Goal: Information Seeking & Learning: Learn about a topic

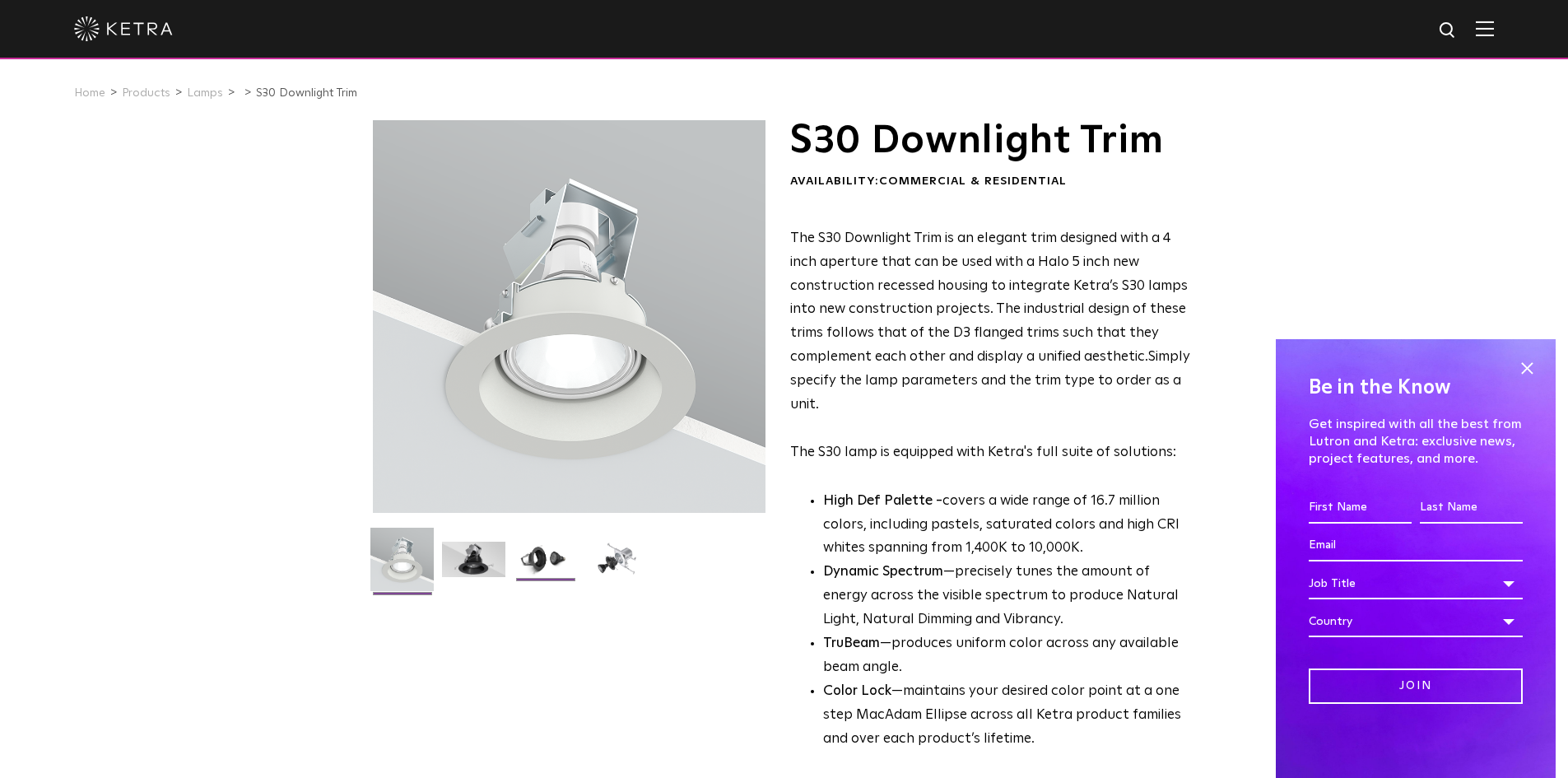
click at [554, 565] on img at bounding box center [545, 564] width 63 height 48
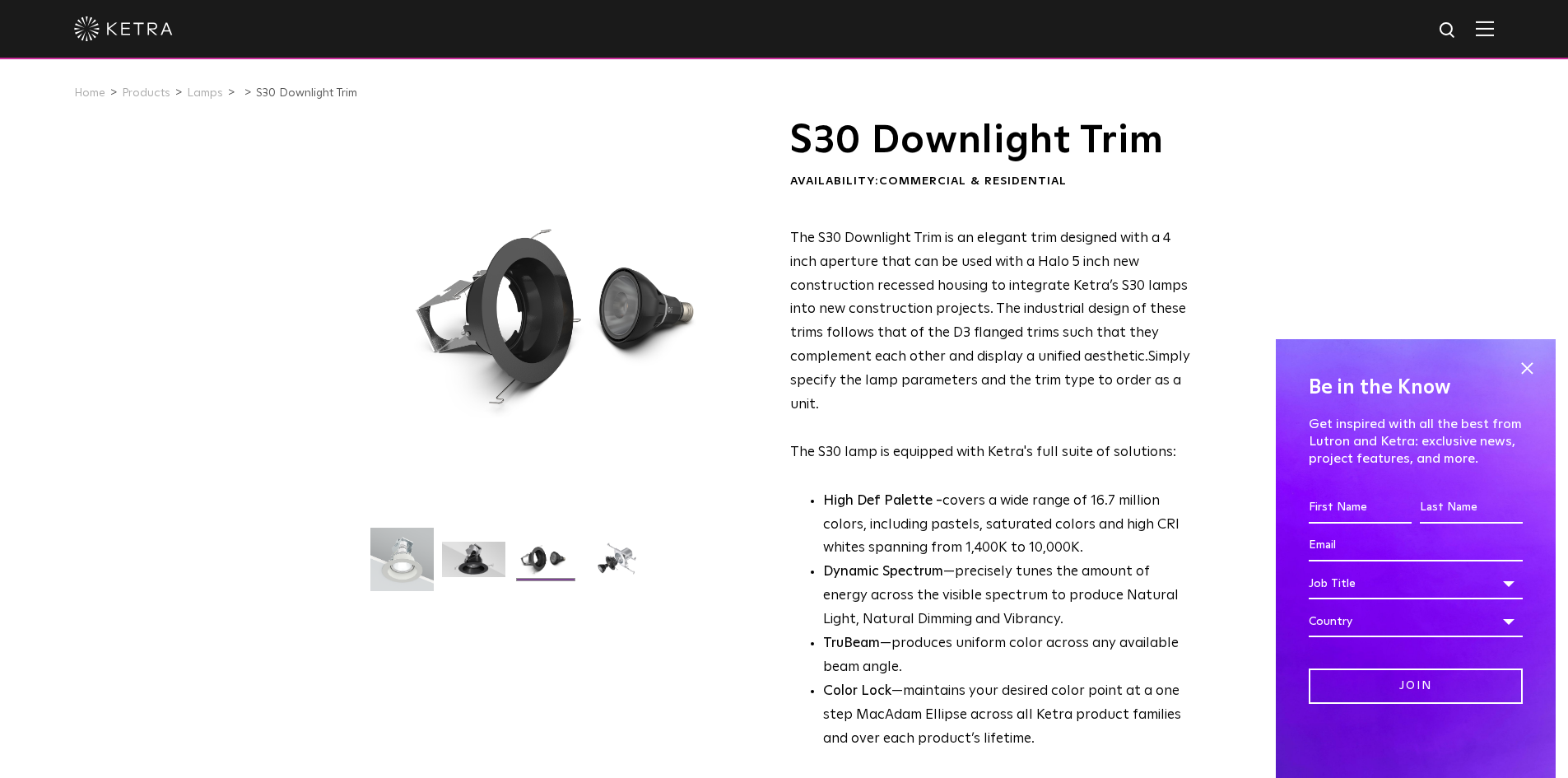
click at [634, 325] on div at bounding box center [568, 316] width 393 height 393
click at [619, 548] on img at bounding box center [616, 564] width 63 height 48
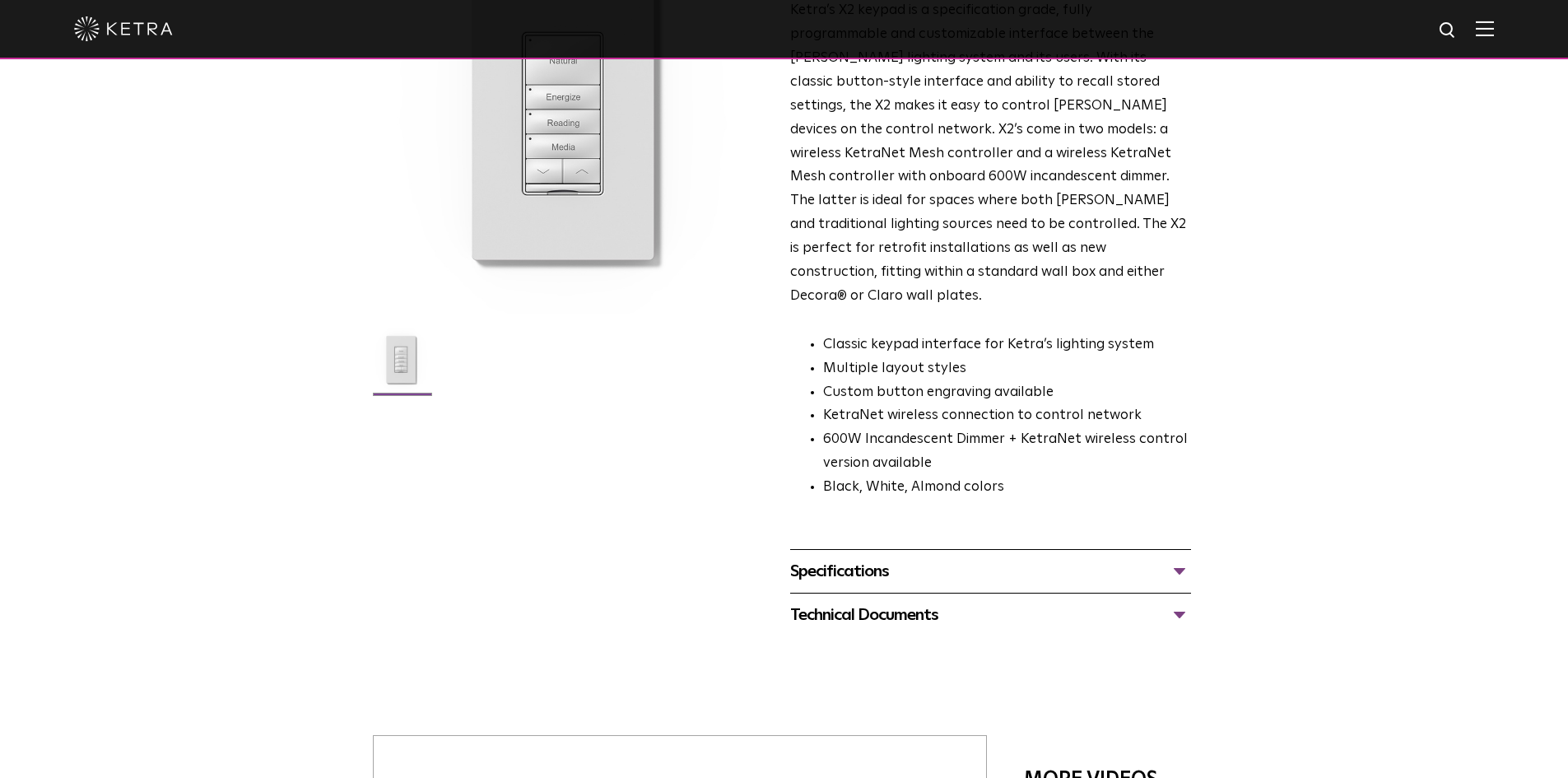
scroll to position [204, 0]
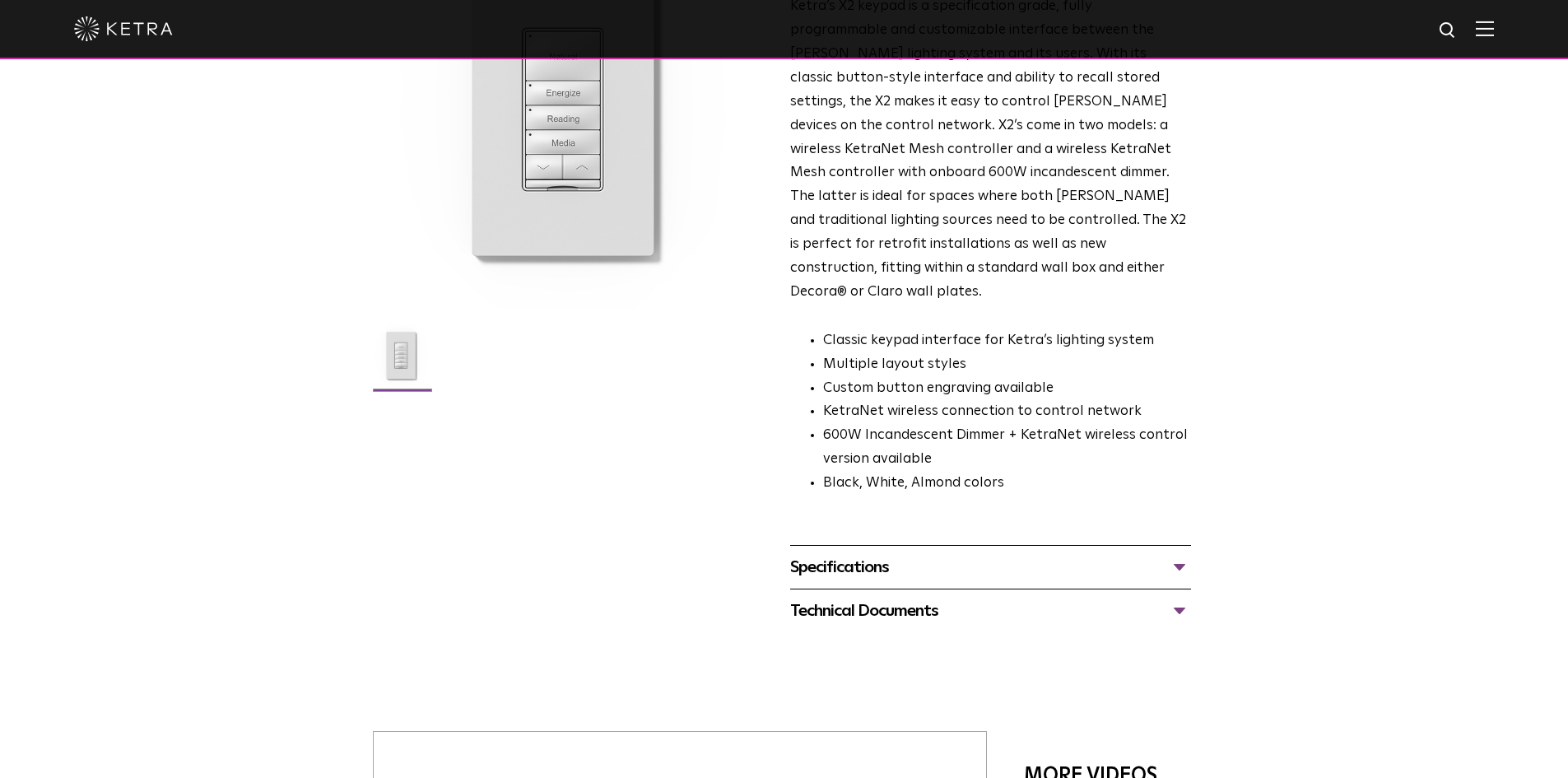
click at [1178, 554] on div "Specifications" at bounding box center [990, 566] width 401 height 26
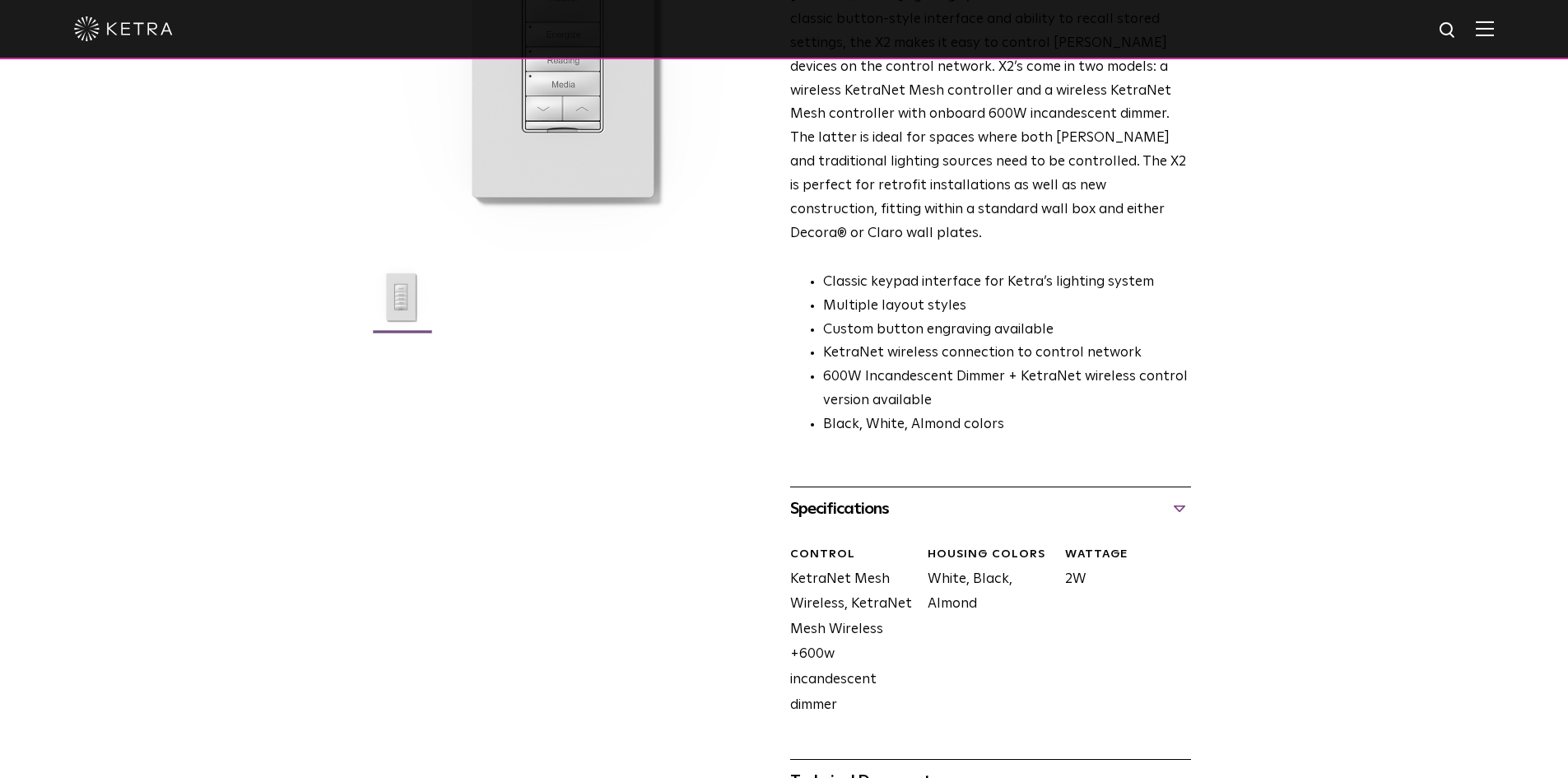
scroll to position [0, 0]
